Goal: Transaction & Acquisition: Purchase product/service

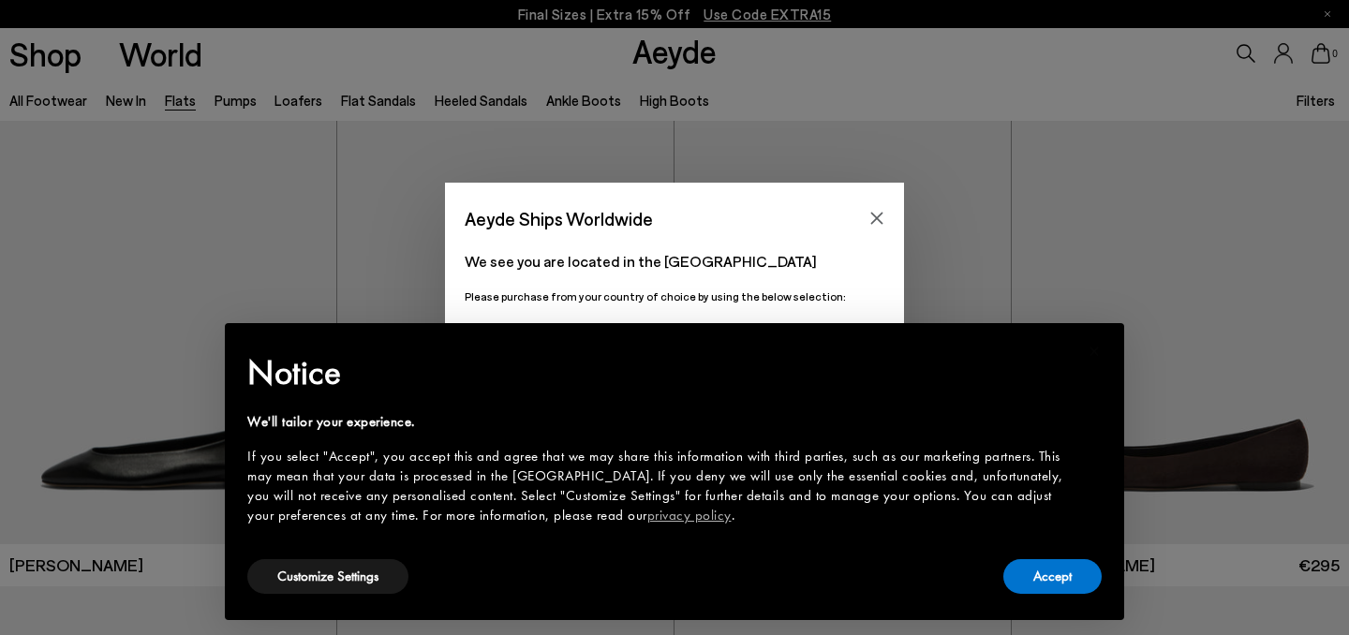
click at [1075, 558] on div "Accept" at bounding box center [1053, 577] width 98 height 42
click at [1055, 601] on div "× Notice We'll tailor your experience. If you select "Accept", you accept this …" at bounding box center [674, 472] width 885 height 282
click at [1032, 579] on button "Accept" at bounding box center [1053, 576] width 98 height 35
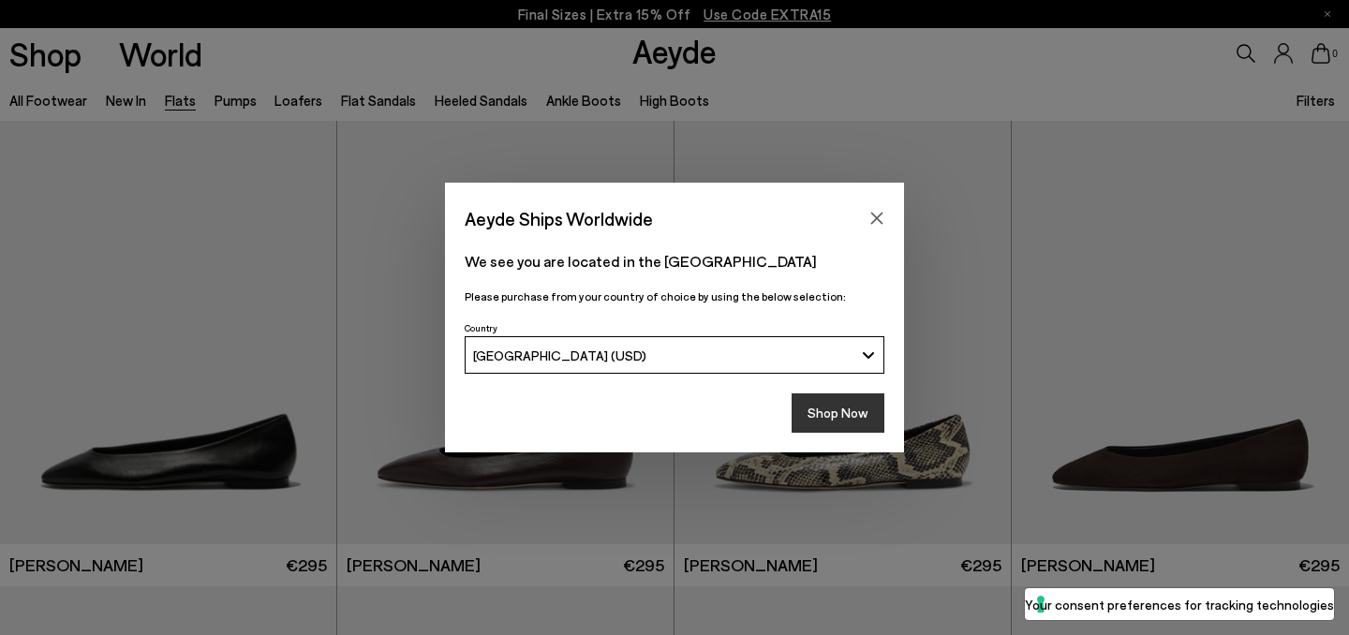
click at [855, 397] on button "Shop Now" at bounding box center [838, 413] width 93 height 39
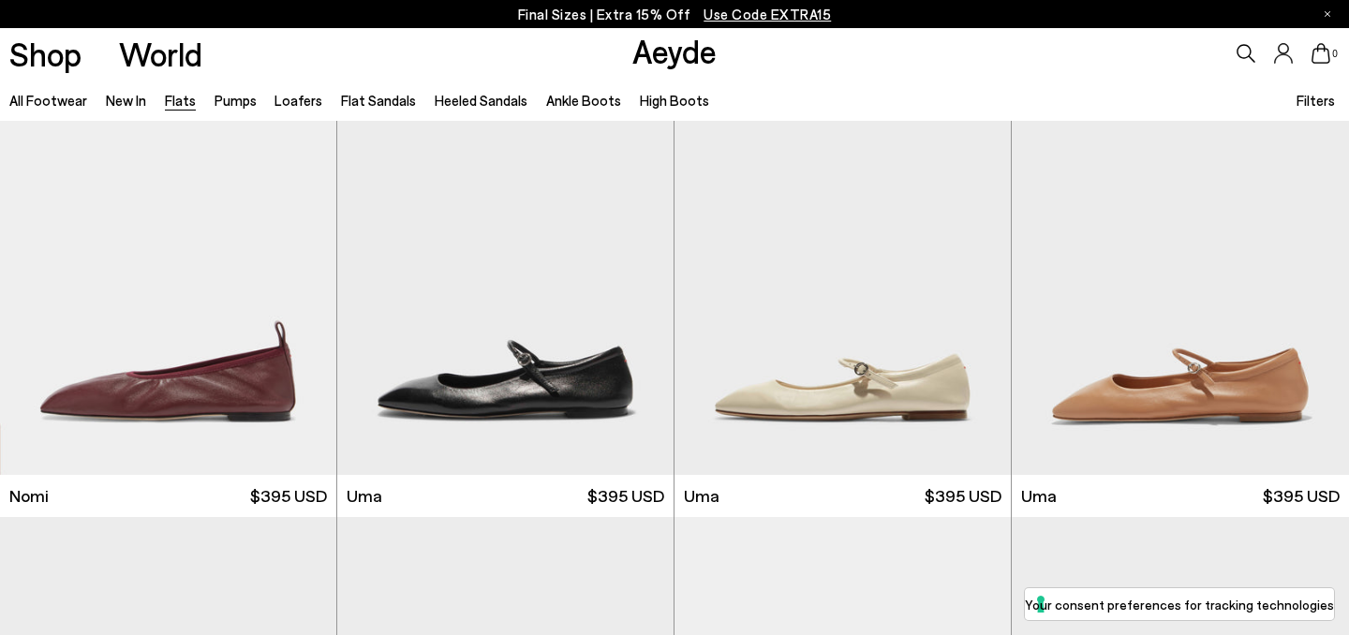
scroll to position [1002, 0]
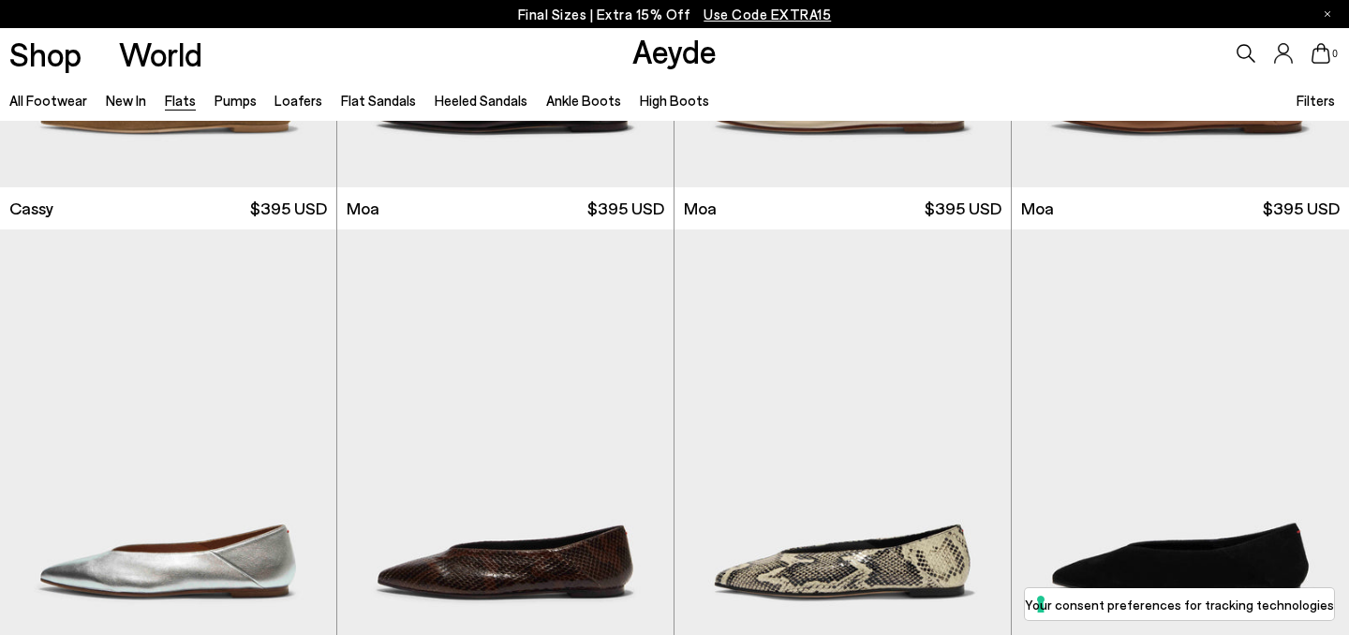
scroll to position [3073, 0]
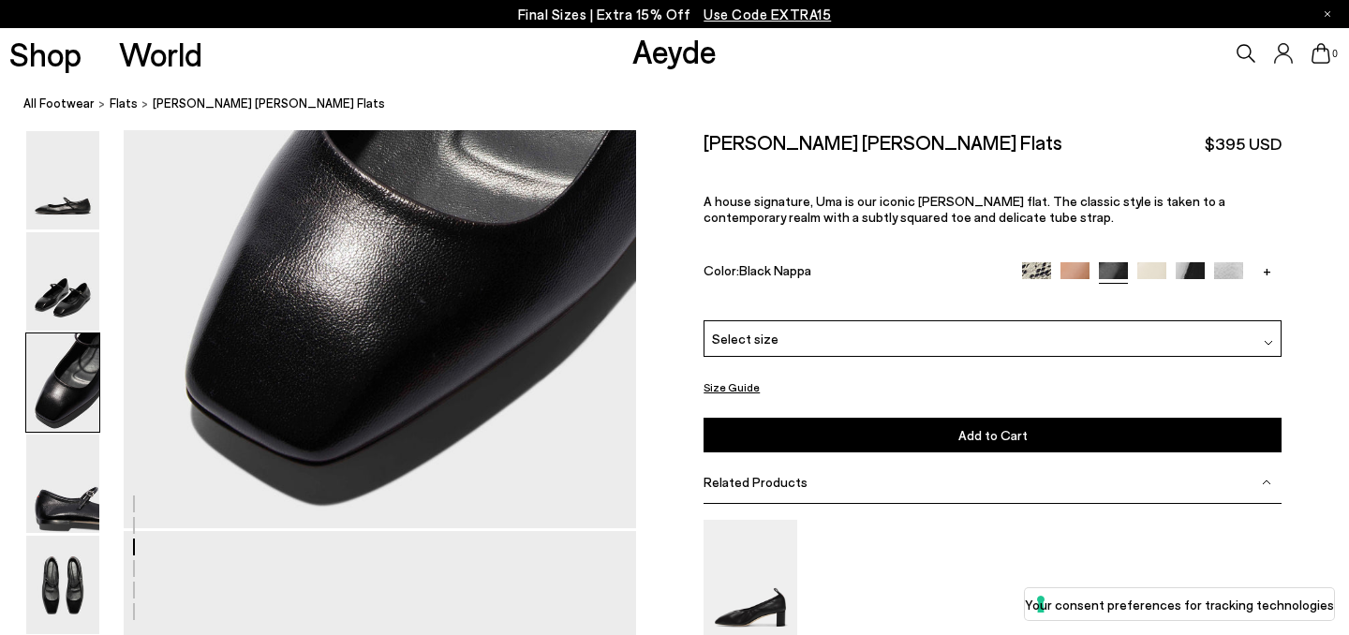
scroll to position [1940, 0]
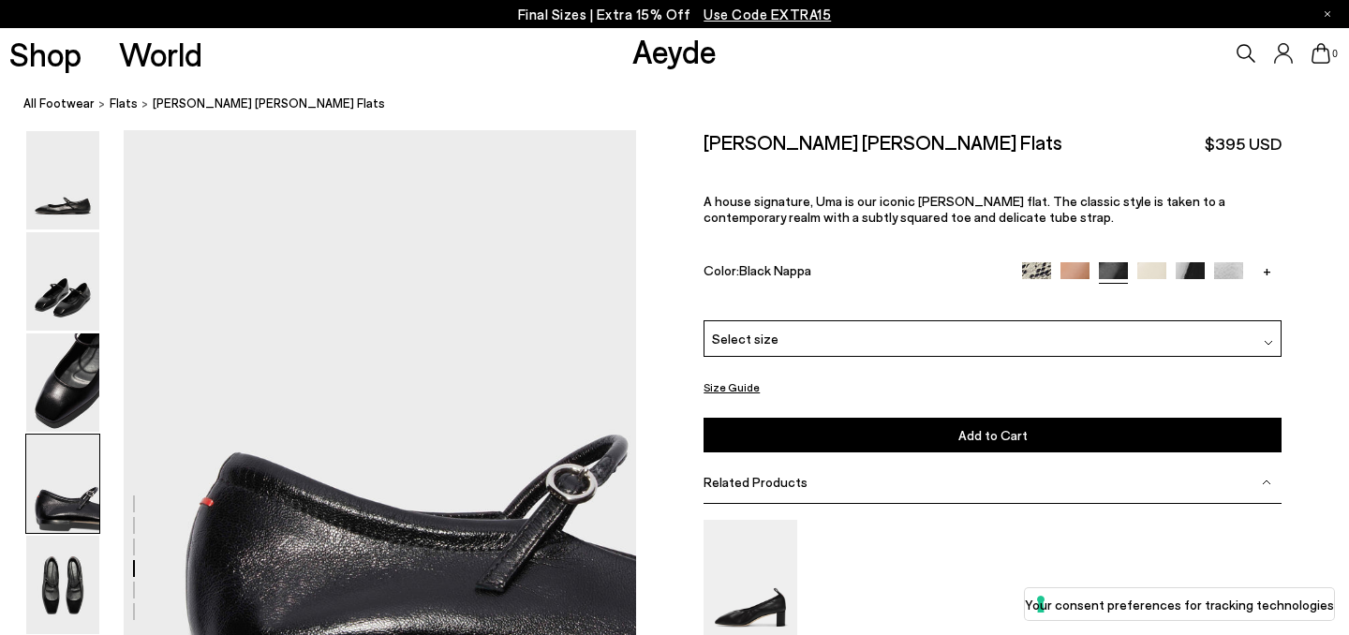
click at [843, 320] on div "Select size" at bounding box center [993, 338] width 578 height 37
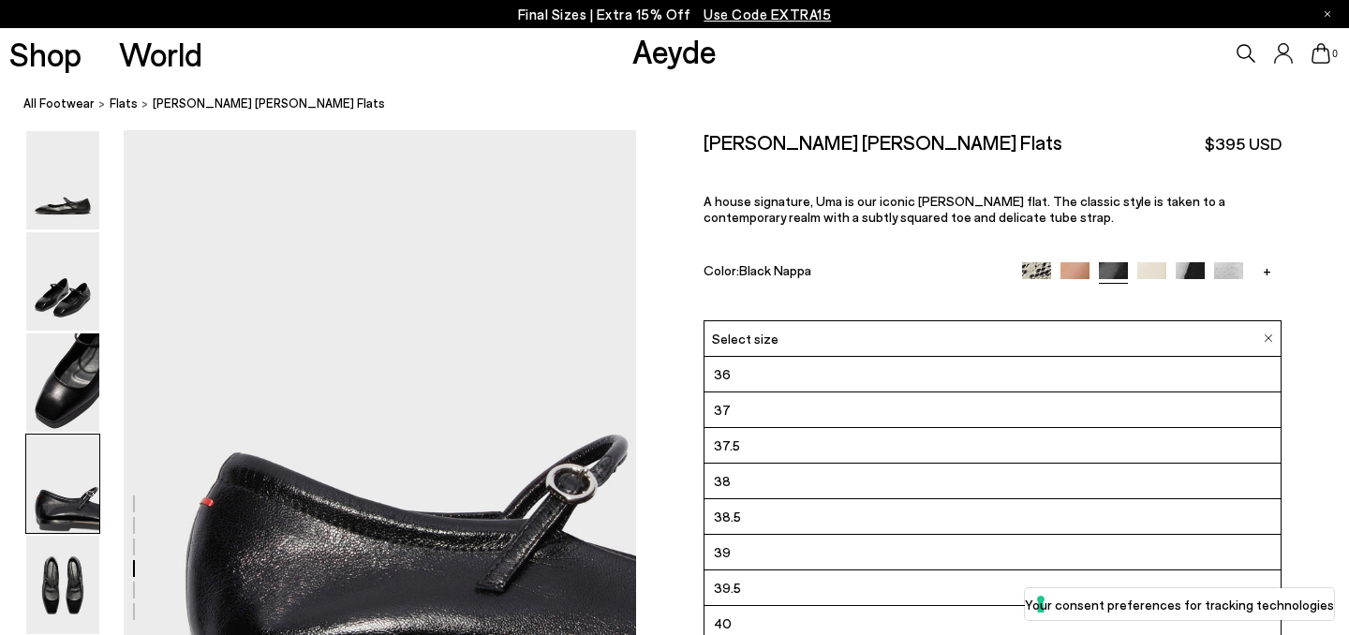
click at [806, 261] on span "Black Nappa" at bounding box center [775, 269] width 72 height 16
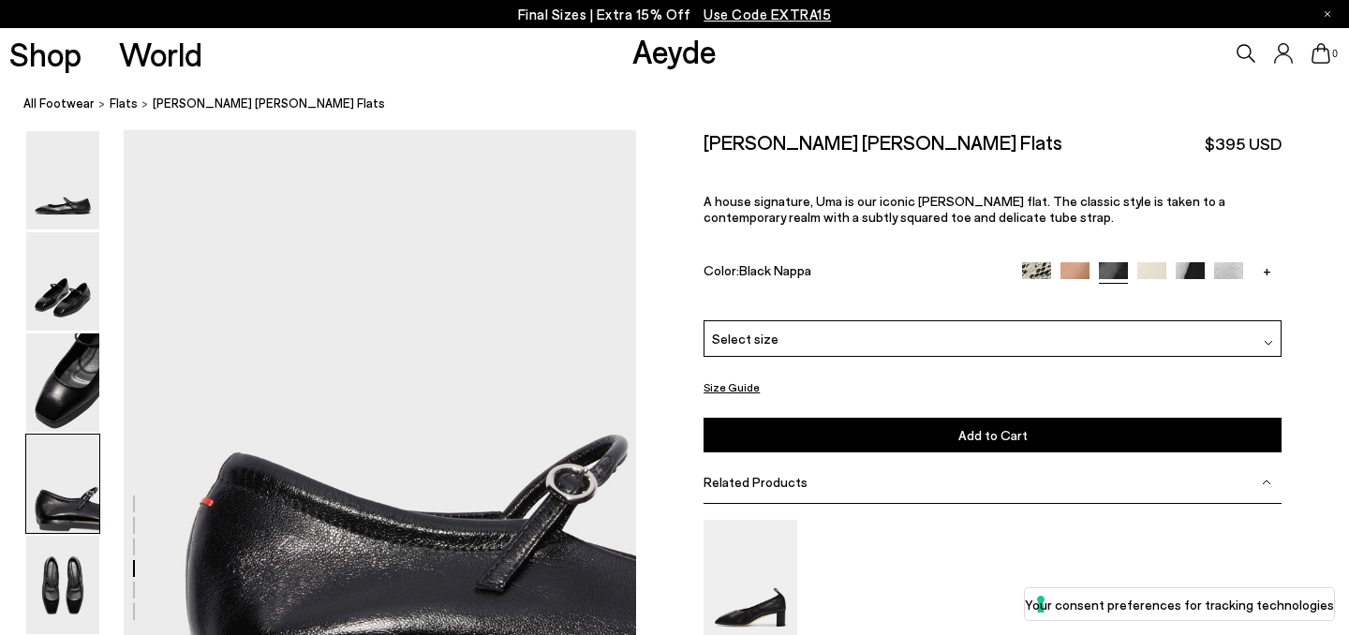
click at [737, 376] on button "Size Guide" at bounding box center [732, 387] width 56 height 23
